Goal: Task Accomplishment & Management: Manage account settings

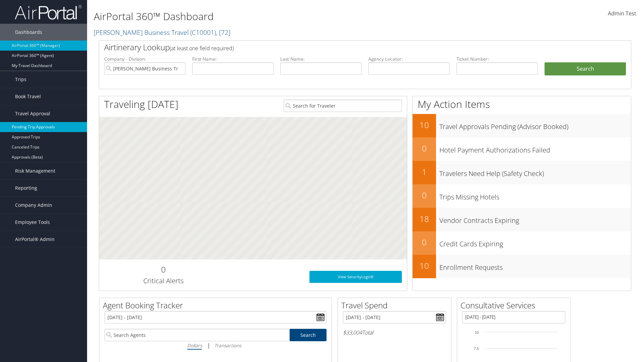
click at [44, 127] on link "Pending Trip Approvals" at bounding box center [43, 127] width 87 height 10
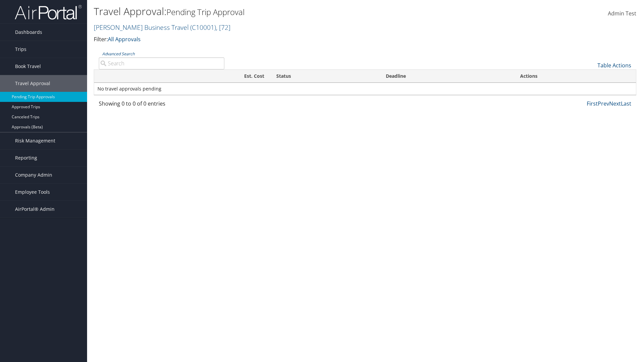
click at [615, 65] on link "Table Actions" at bounding box center [615, 65] width 34 height 7
click at [592, 76] on link "Download Report" at bounding box center [592, 75] width 88 height 11
click at [615, 65] on link "Table Actions" at bounding box center [615, 65] width 34 height 7
click at [592, 87] on link "Column Visibility" at bounding box center [592, 86] width 88 height 11
click at [592, 88] on link "Traveler" at bounding box center [592, 87] width 88 height 11
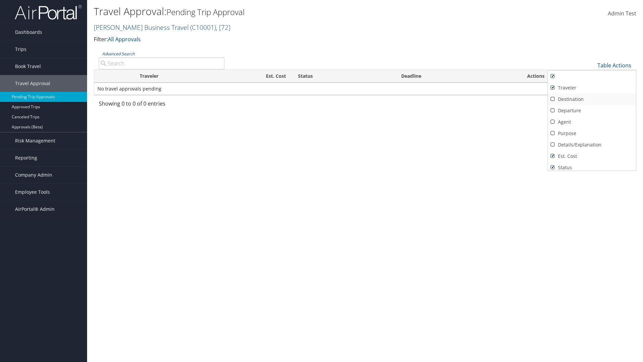
click at [592, 99] on link "Destination" at bounding box center [592, 98] width 88 height 11
click at [592, 111] on link "Departure" at bounding box center [592, 110] width 88 height 11
click at [592, 122] on link "Agent" at bounding box center [592, 121] width 88 height 11
click at [592, 145] on link "Details/Explanation" at bounding box center [592, 144] width 88 height 11
click at [592, 133] on link "Purpose" at bounding box center [592, 133] width 88 height 11
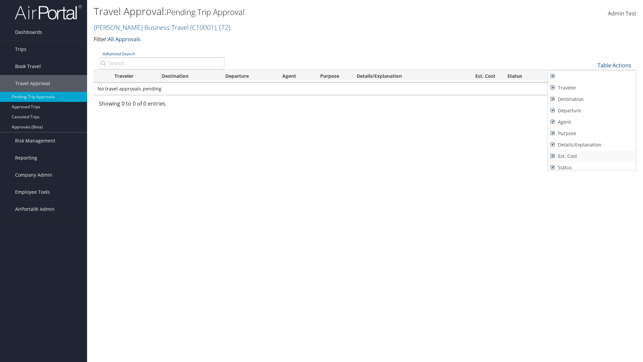
click at [592, 156] on link "Est. Cost" at bounding box center [592, 155] width 88 height 11
click at [592, 165] on link "Status" at bounding box center [592, 167] width 88 height 11
click at [592, 171] on link "Deadline" at bounding box center [592, 176] width 88 height 11
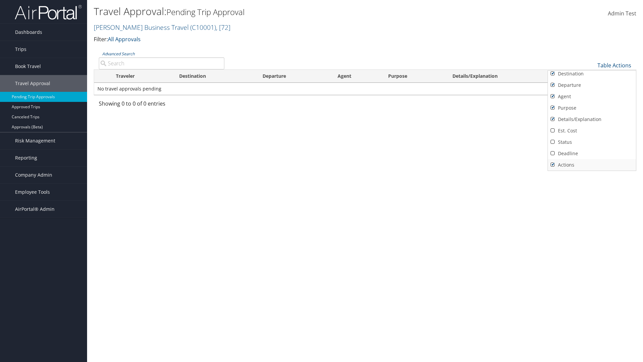
click at [592, 165] on link "Actions" at bounding box center [592, 164] width 88 height 11
click at [592, 68] on link "Traveler" at bounding box center [592, 62] width 88 height 11
click at [592, 99] on link "Destination" at bounding box center [592, 98] width 88 height 11
click at [592, 111] on link "Departure" at bounding box center [592, 110] width 88 height 11
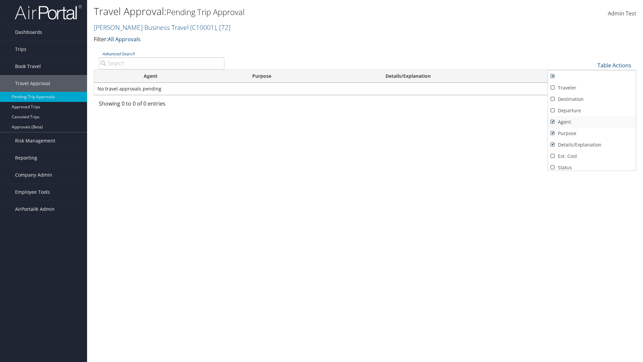
click at [592, 122] on link "Agent" at bounding box center [592, 121] width 88 height 11
click at [592, 145] on link "Details/Explanation" at bounding box center [592, 144] width 88 height 11
click at [592, 133] on link "Purpose" at bounding box center [592, 133] width 88 height 11
click at [592, 156] on link "Est. Cost" at bounding box center [592, 155] width 88 height 11
click at [592, 165] on link "Status" at bounding box center [592, 167] width 88 height 11
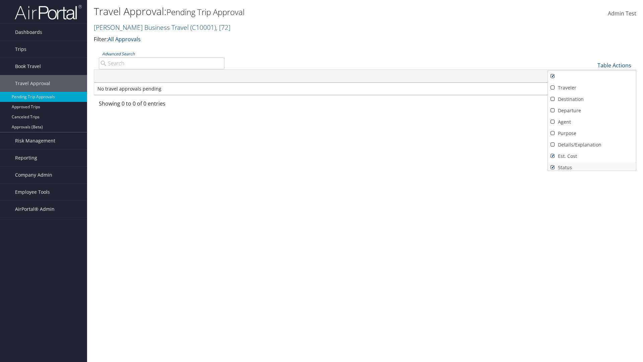
scroll to position [3, 0]
click at [592, 171] on link "Deadline" at bounding box center [592, 176] width 88 height 11
click at [592, 165] on link "Actions" at bounding box center [592, 164] width 88 height 11
